Goal: Contribute content: Add original content to the website for others to see

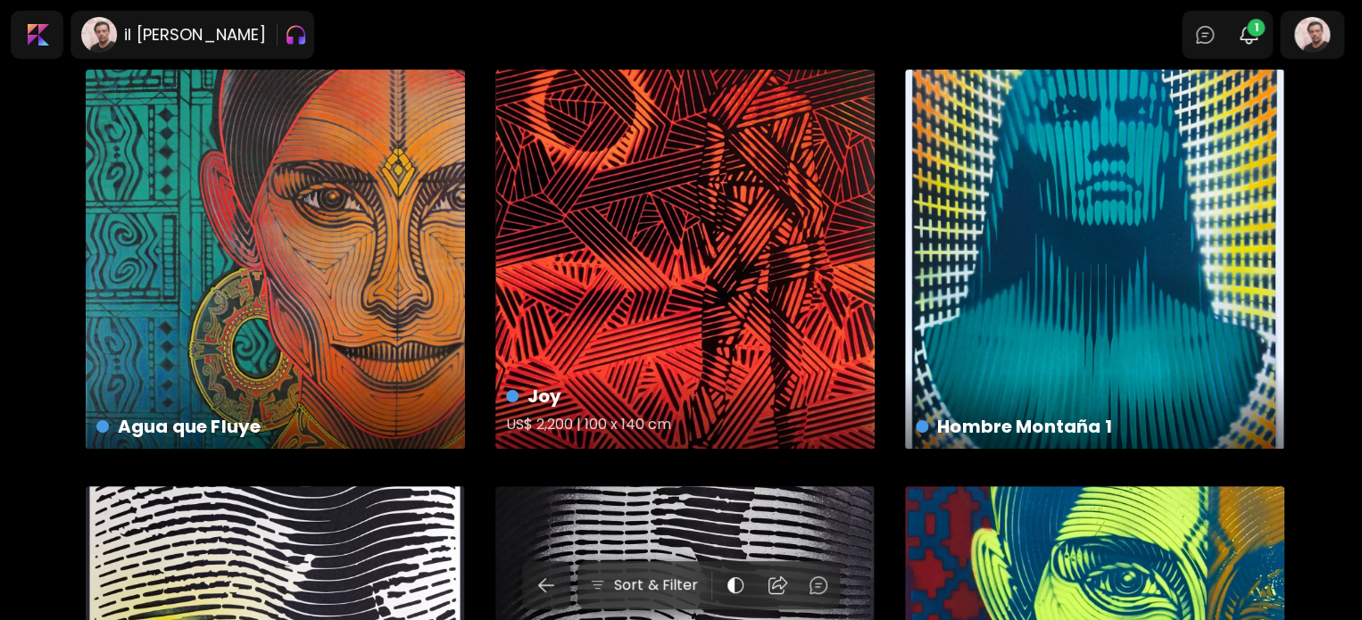
click at [583, 304] on div "Joy US$ 2,200 | 100 x 140 cm" at bounding box center [684, 259] width 379 height 379
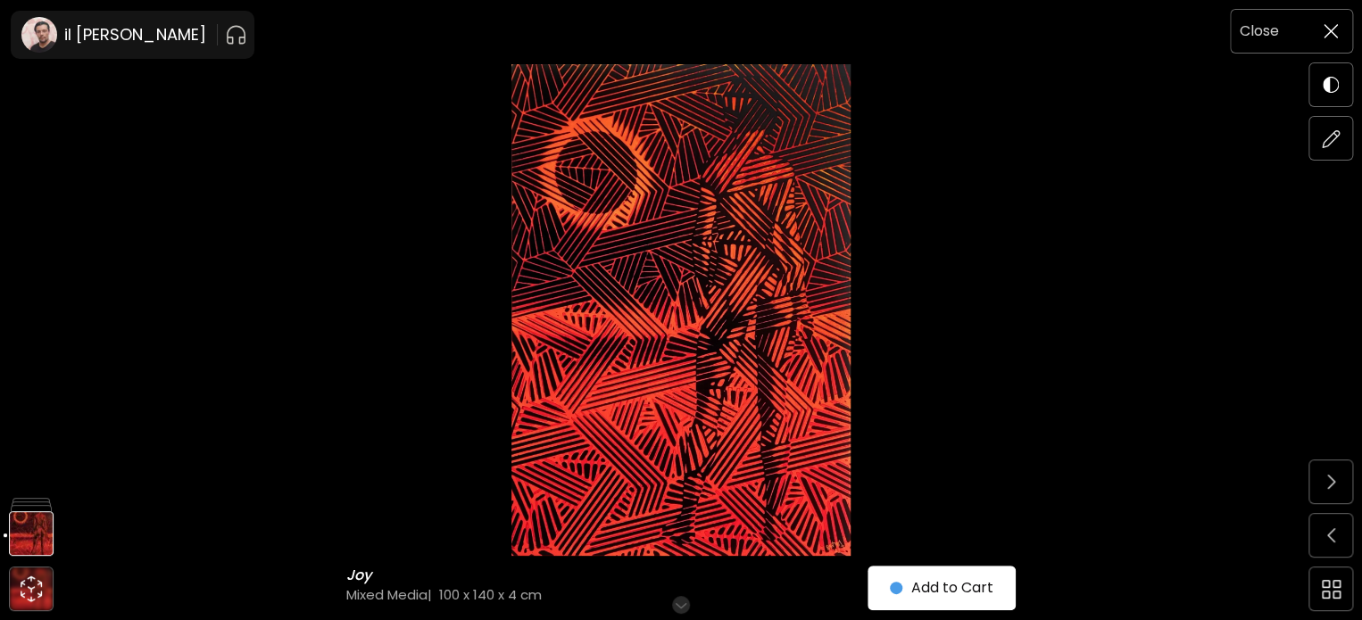
click at [1330, 26] on img at bounding box center [1331, 31] width 14 height 14
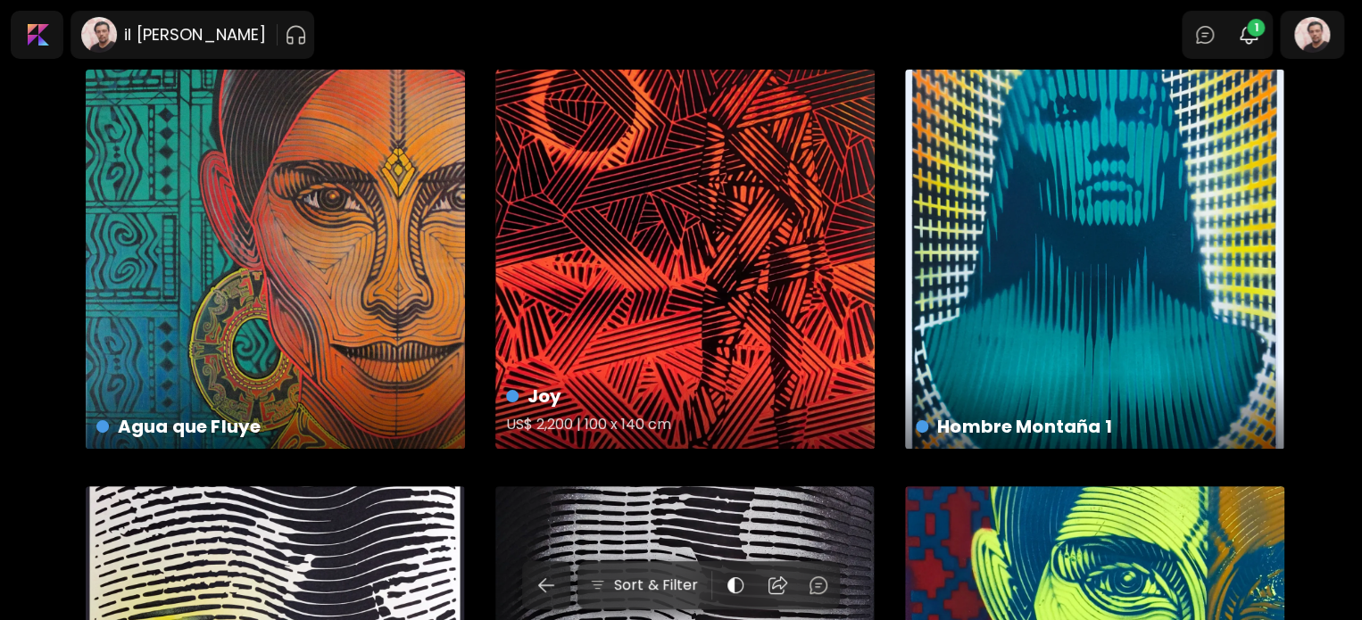
click at [668, 254] on div "Joy US$ 2,200 | 100 x 140 cm" at bounding box center [684, 259] width 379 height 379
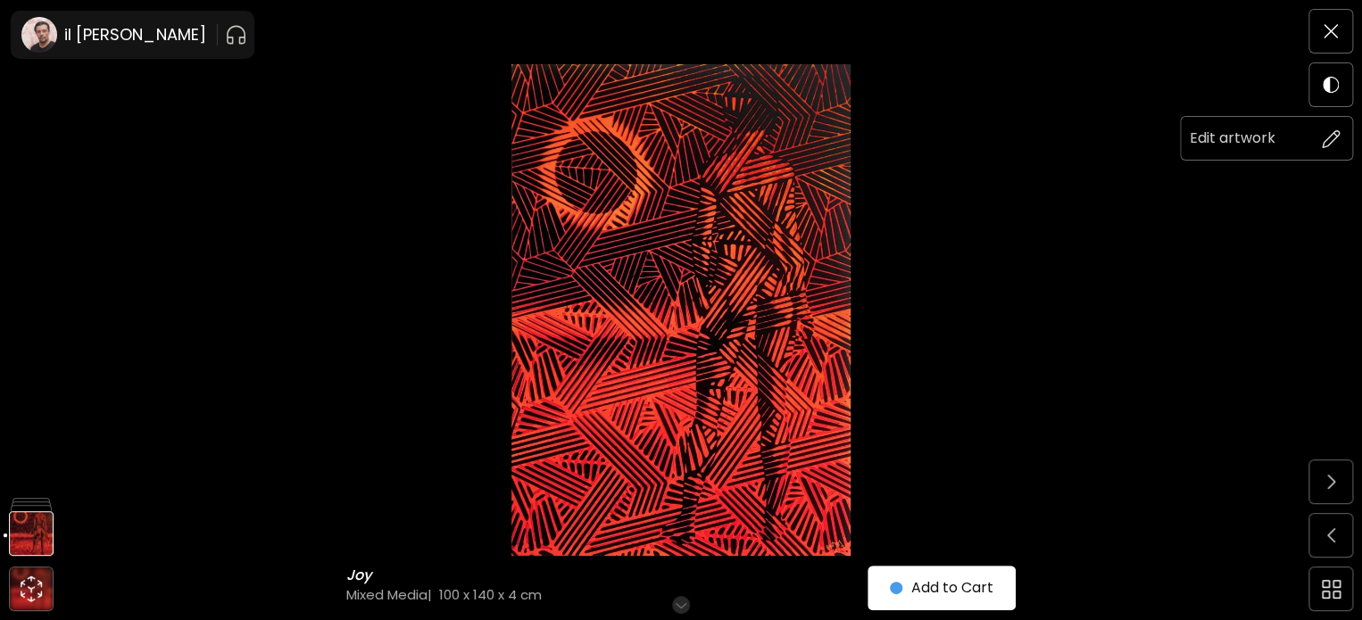
click at [1322, 136] on img at bounding box center [1331, 138] width 19 height 19
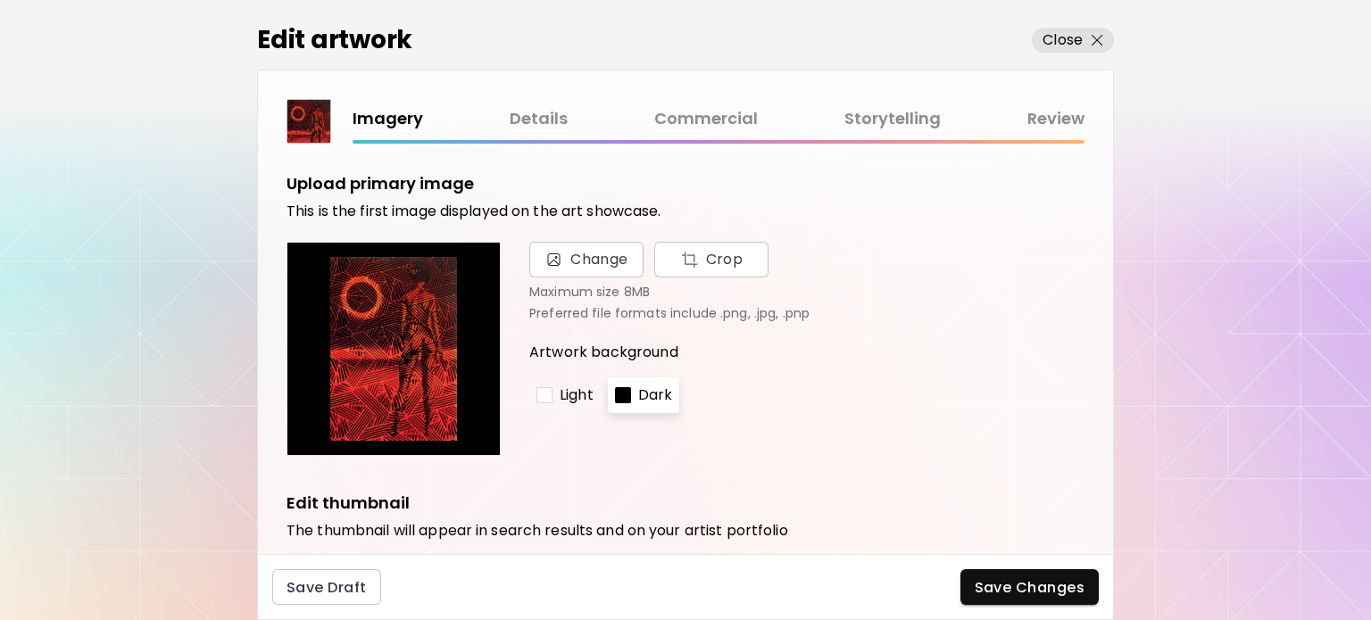
click at [687, 103] on div "Imagery Details Commercial Storytelling Review" at bounding box center [686, 121] width 798 height 45
click at [705, 128] on link "Commercial" at bounding box center [706, 119] width 104 height 26
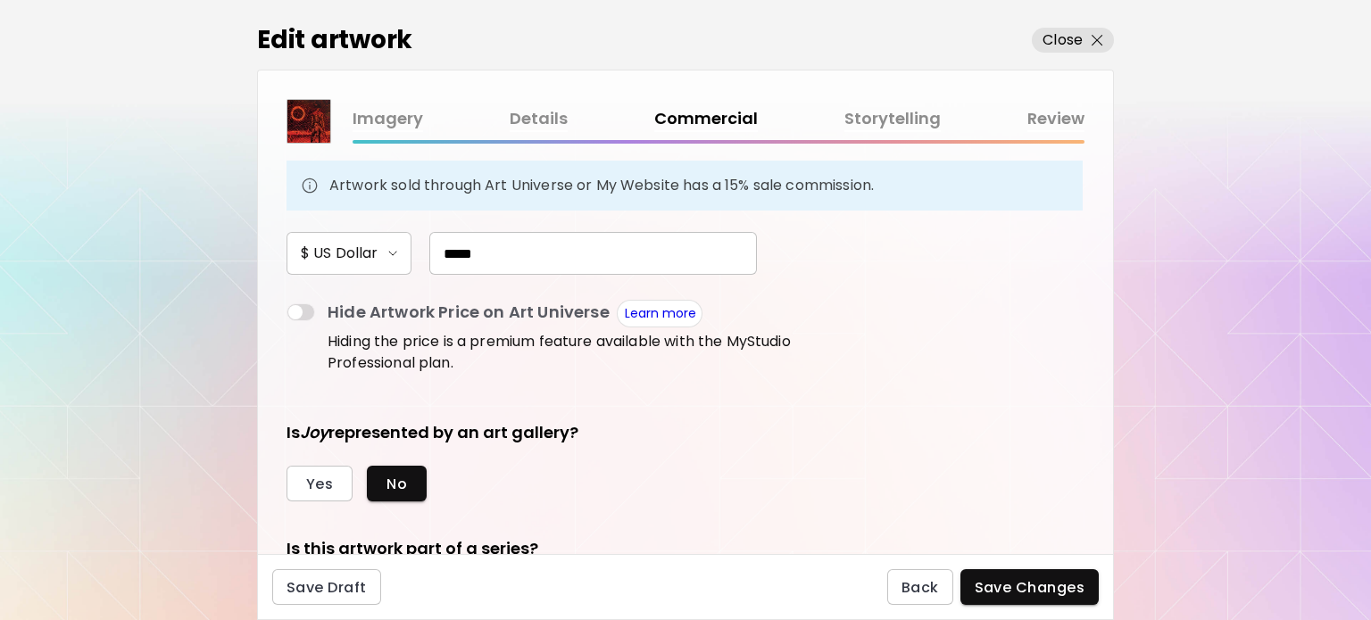
scroll to position [268, 0]
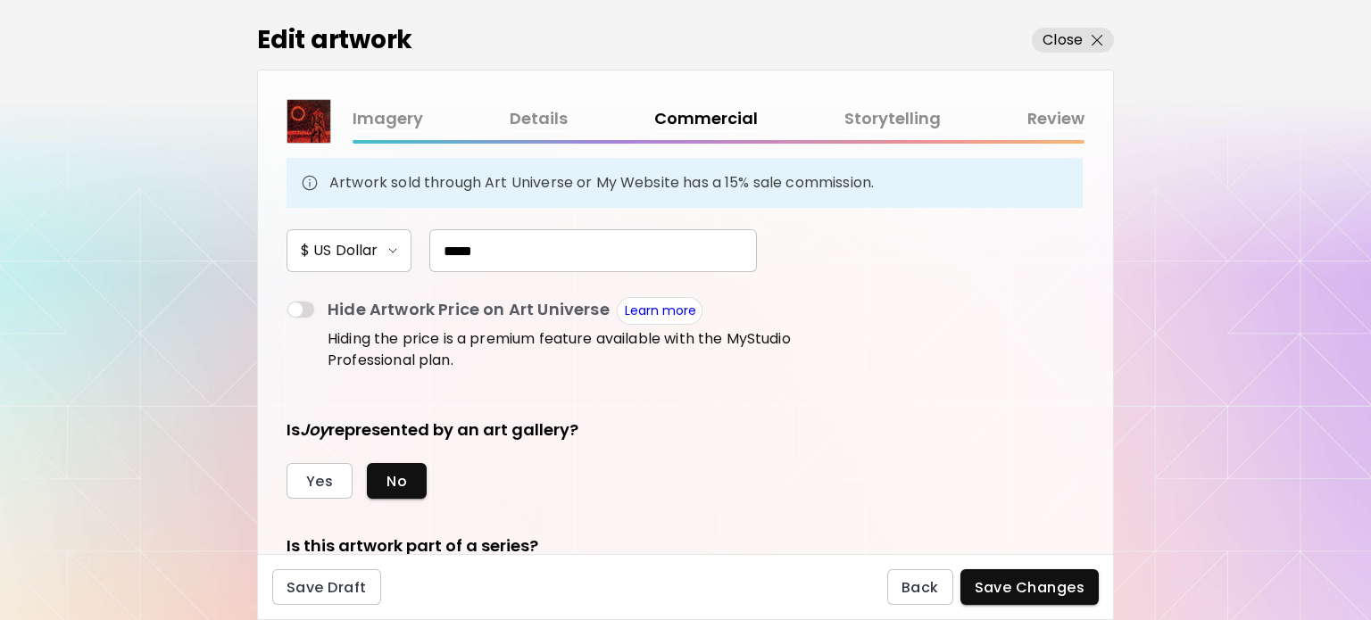
drag, startPoint x: 422, startPoint y: 258, endPoint x: 308, endPoint y: 249, distance: 114.6
click at [308, 249] on div "$ US Dollar *****" at bounding box center [572, 250] width 571 height 43
type input "*****"
click at [1028, 591] on span "Save Changes" at bounding box center [1030, 588] width 111 height 19
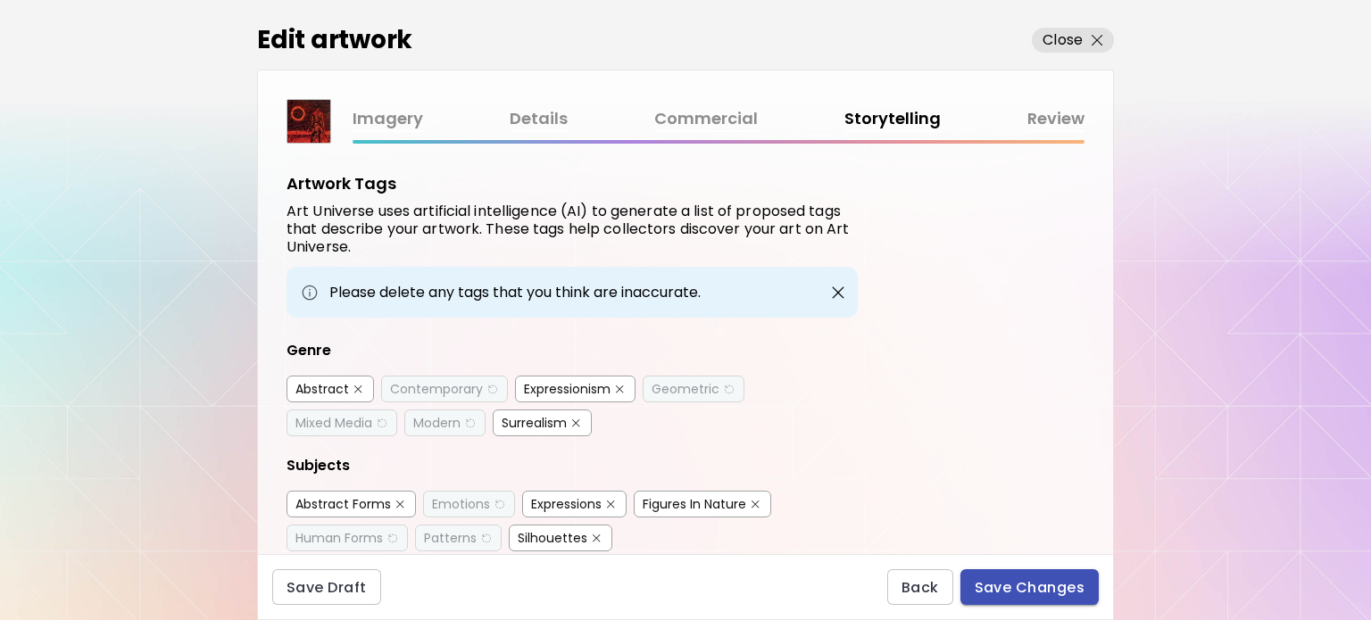
click at [1002, 591] on span "Save Changes" at bounding box center [1030, 588] width 111 height 19
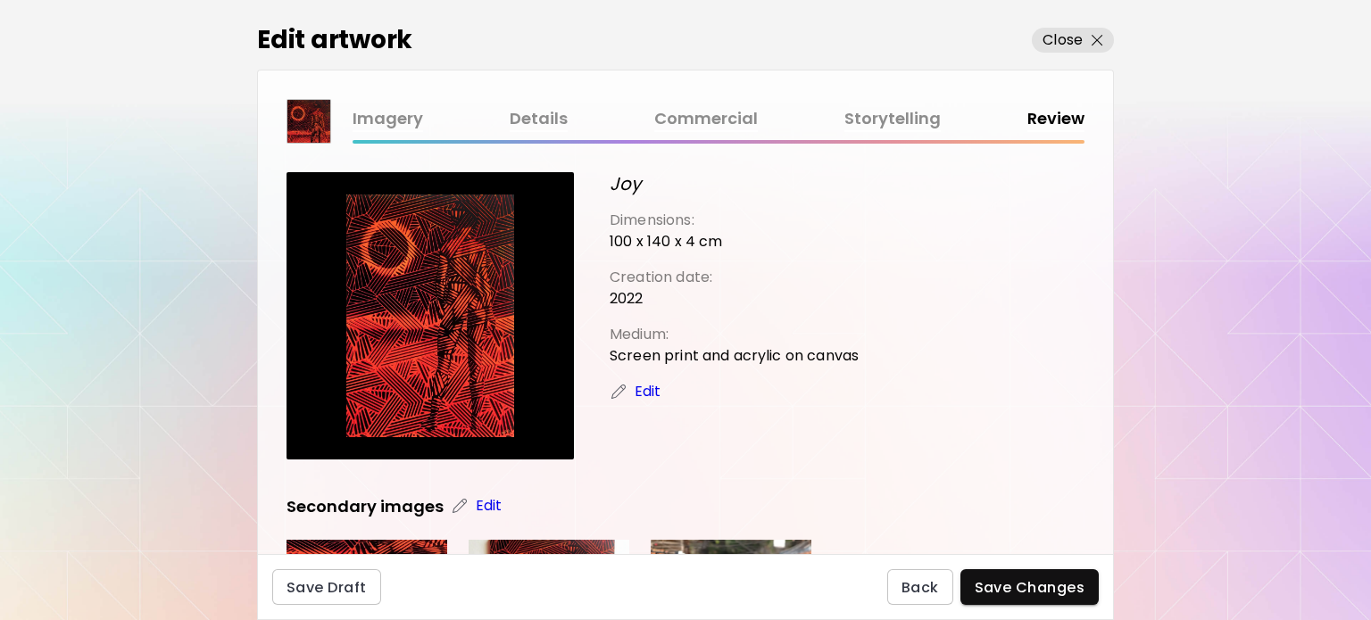
scroll to position [357, 0]
